Goal: Task Accomplishment & Management: Use online tool/utility

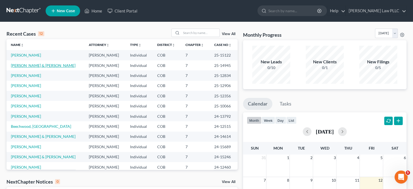
click at [25, 64] on link "[PERSON_NAME] & [PERSON_NAME]" at bounding box center [43, 65] width 65 height 5
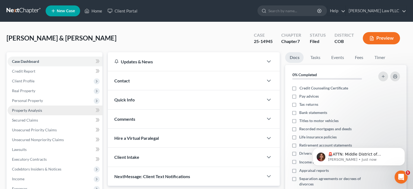
click at [29, 110] on span "Property Analysis" at bounding box center [27, 110] width 30 height 5
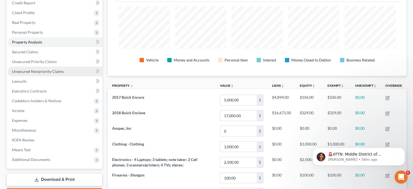
scroll to position [82, 0]
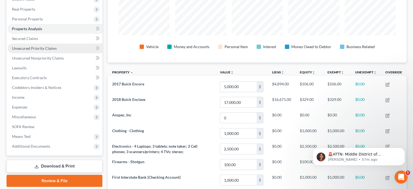
click at [63, 49] on link "Unsecured Priority Claims" at bounding box center [55, 48] width 95 height 10
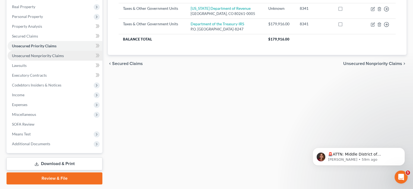
scroll to position [99, 0]
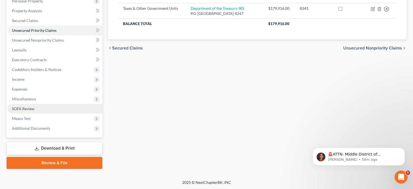
click at [55, 110] on link "SOFA Review" at bounding box center [55, 109] width 95 height 10
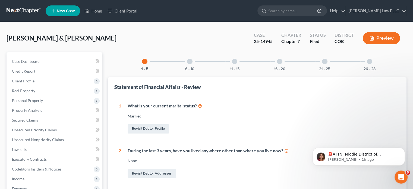
click at [189, 60] on div at bounding box center [189, 61] width 5 height 5
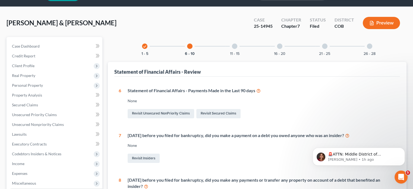
scroll to position [27, 0]
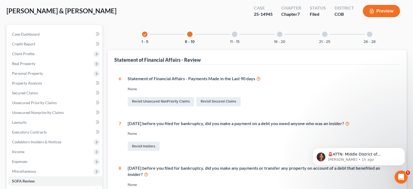
click at [236, 33] on div at bounding box center [234, 34] width 5 height 5
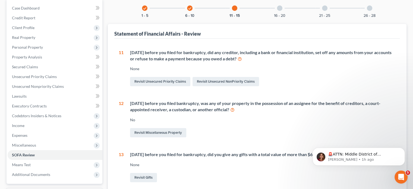
scroll to position [17, 0]
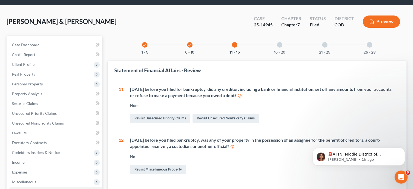
click at [279, 43] on div at bounding box center [279, 44] width 5 height 5
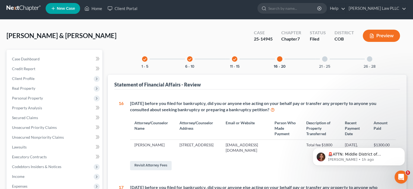
scroll to position [0, 0]
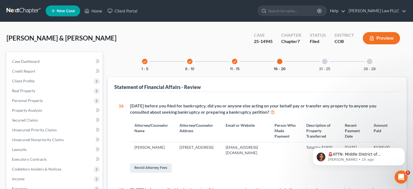
click at [324, 61] on div at bounding box center [324, 61] width 5 height 5
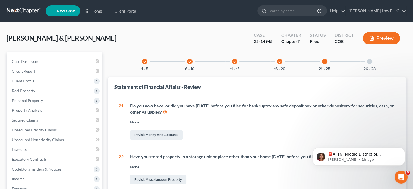
click at [369, 60] on div at bounding box center [369, 61] width 5 height 5
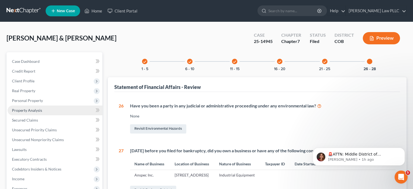
click at [42, 111] on link "Property Analysis" at bounding box center [55, 110] width 95 height 10
